Goal: Task Accomplishment & Management: Manage account settings

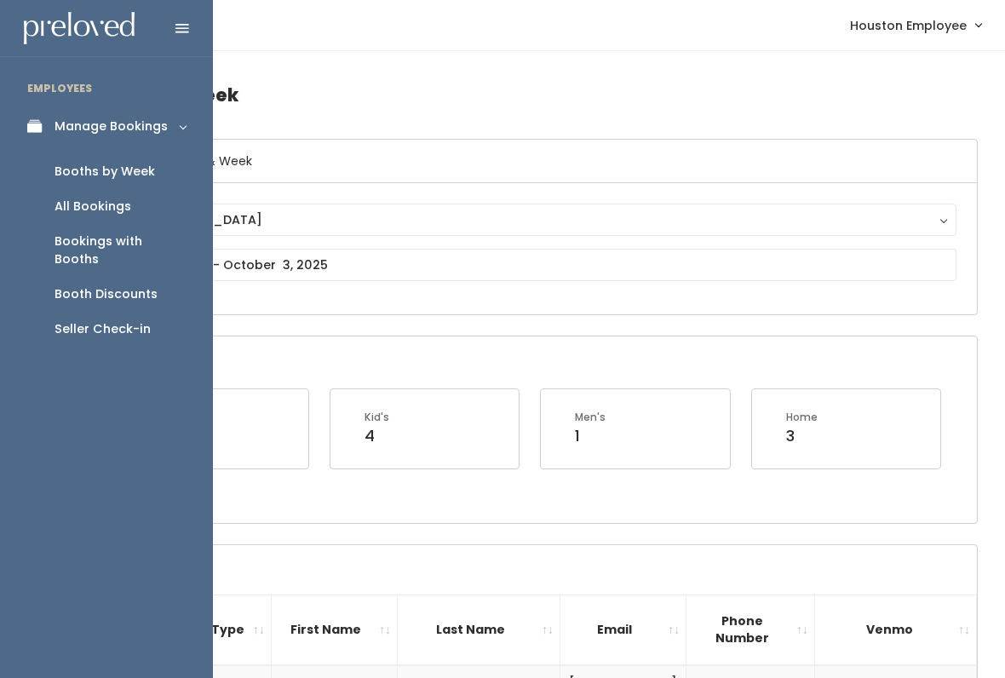
click at [146, 176] on div "Booths by Week" at bounding box center [105, 172] width 101 height 18
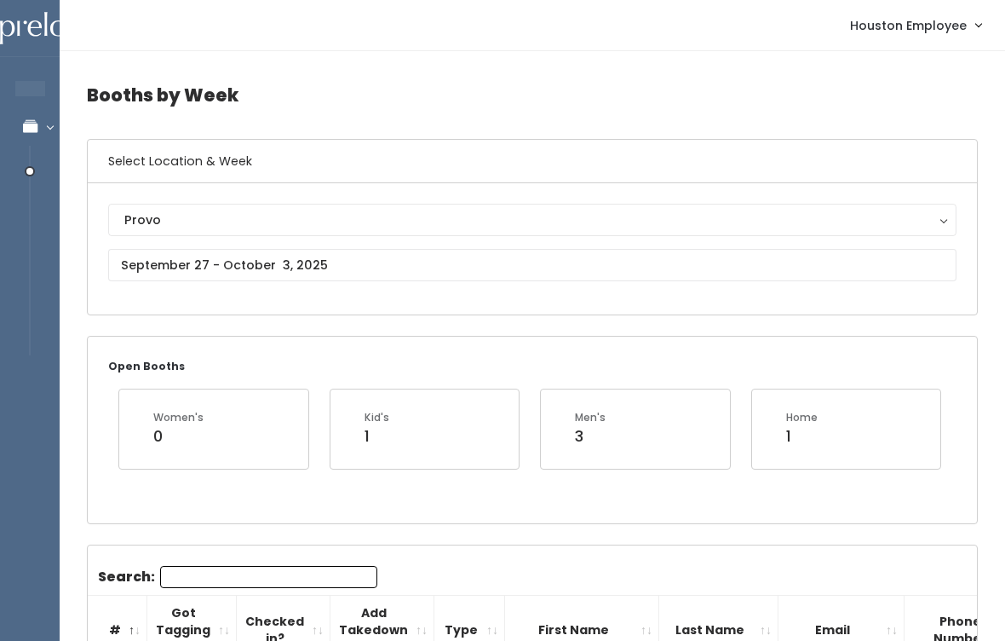
click at [454, 210] on div "Provo" at bounding box center [532, 219] width 816 height 19
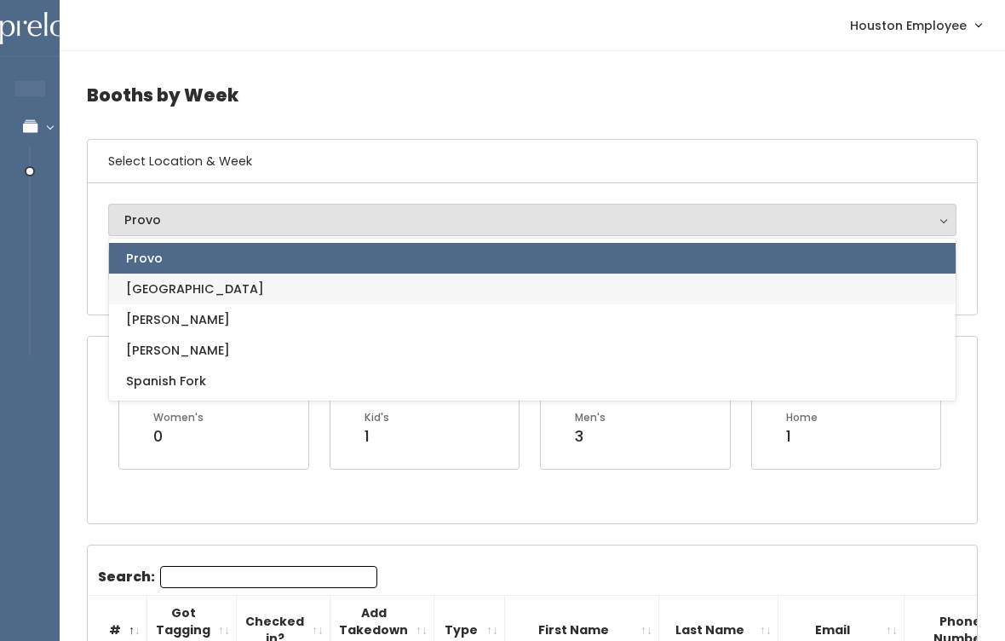
click at [434, 294] on link "[GEOGRAPHIC_DATA]" at bounding box center [532, 288] width 847 height 31
select select "5"
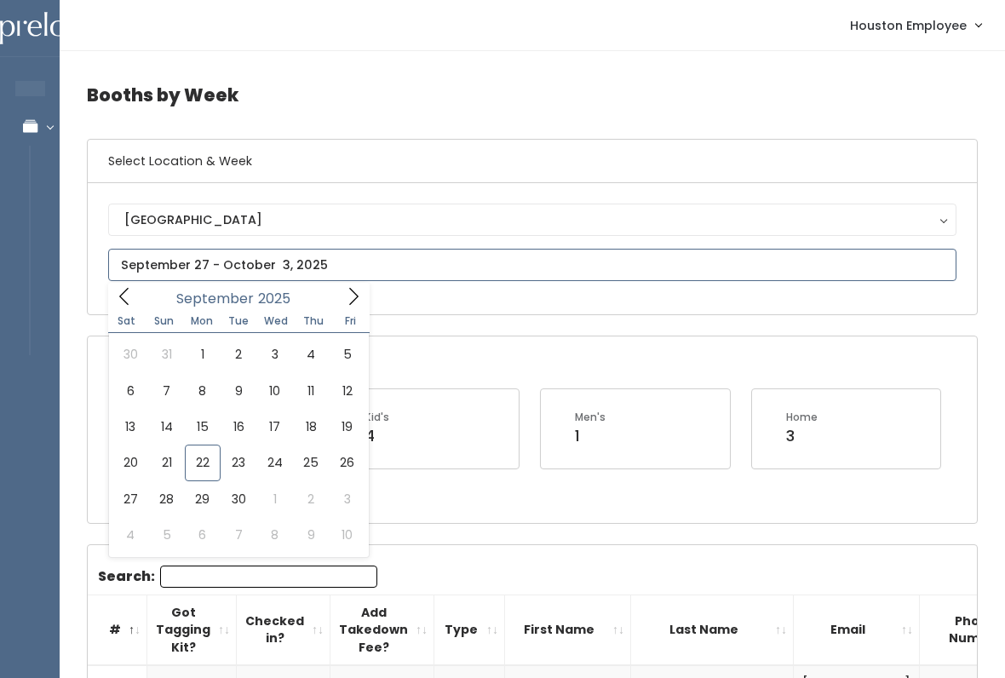
type input "September 13 to September 19"
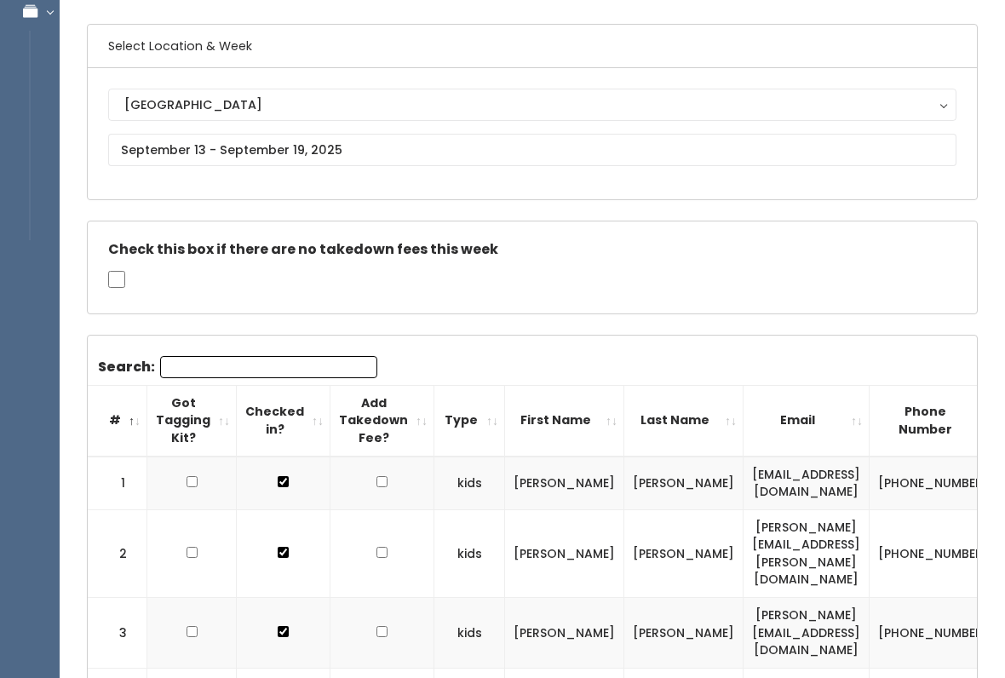
scroll to position [112, 0]
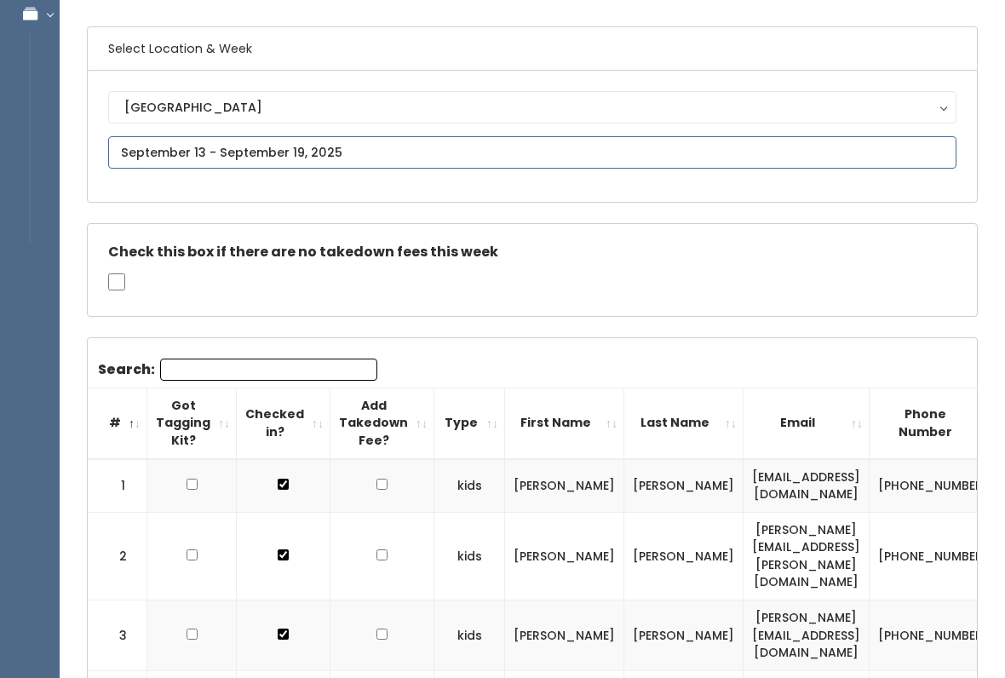
click at [551, 167] on input "text" at bounding box center [532, 152] width 848 height 32
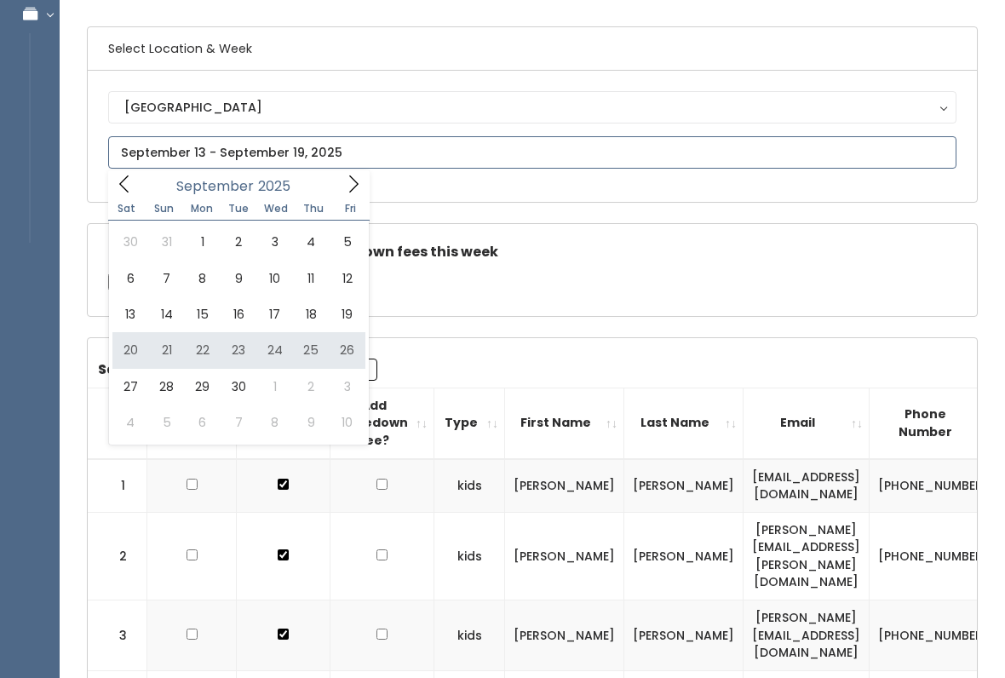
type input "September 20 to September 26"
